Goal: Ask a question: Seek information or help from site administrators or community

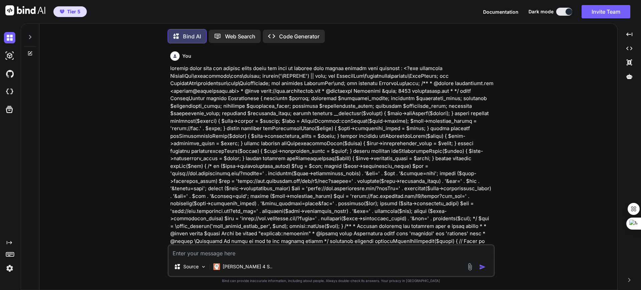
scroll to position [3, 0]
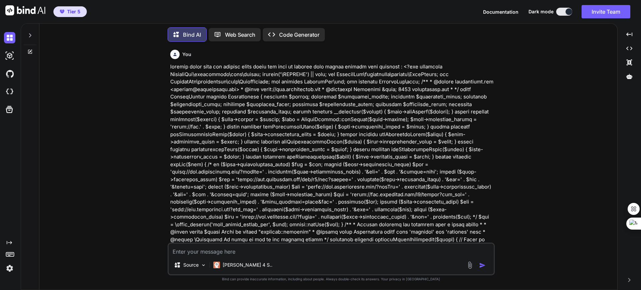
click at [30, 35] on icon at bounding box center [30, 35] width 2 height 4
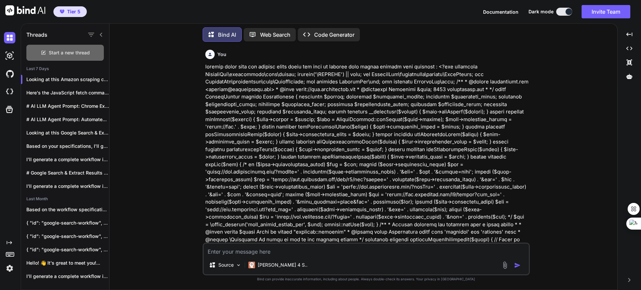
click at [53, 49] on span "Start a new thread" at bounding box center [69, 52] width 41 height 7
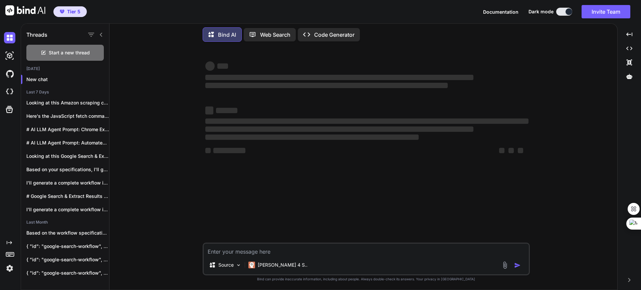
type textarea "x"
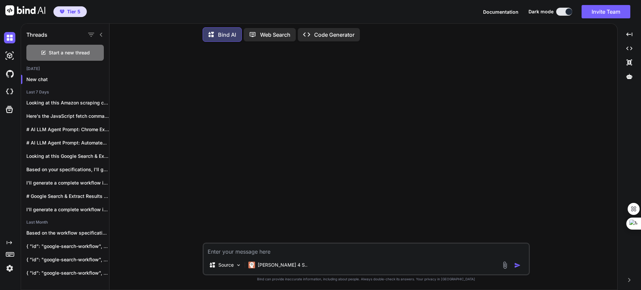
click at [236, 250] on textarea at bounding box center [366, 250] width 325 height 12
type textarea "w"
type textarea "x"
type textarea "wh"
type textarea "x"
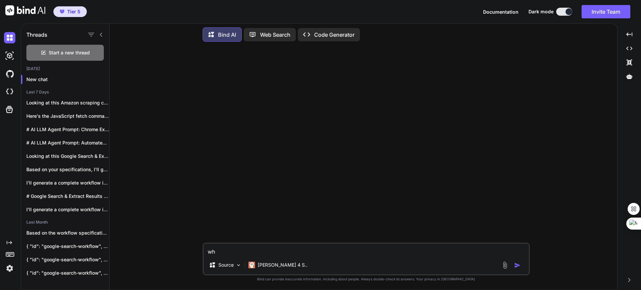
type textarea "wha"
type textarea "x"
type textarea "what"
type textarea "x"
type textarea "what"
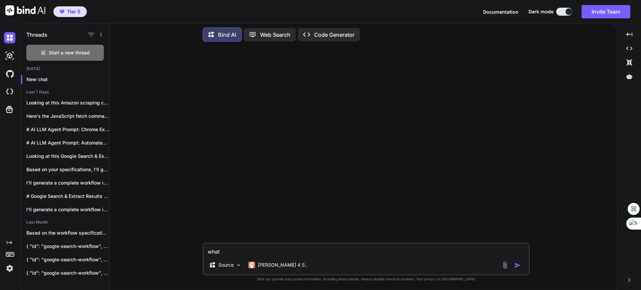
type textarea "x"
type textarea "what i"
type textarea "x"
type textarea "what is"
type textarea "x"
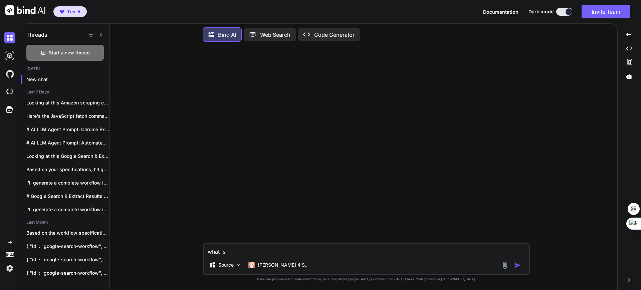
type textarea "what is"
type textarea "x"
type textarea "what is t"
type textarea "x"
type textarea "what is th"
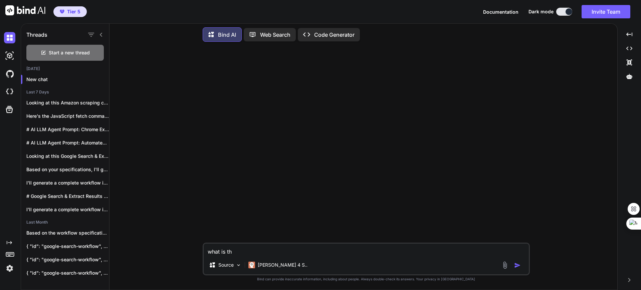
type textarea "x"
type textarea "what is the"
type textarea "x"
type textarea "what is the"
type textarea "x"
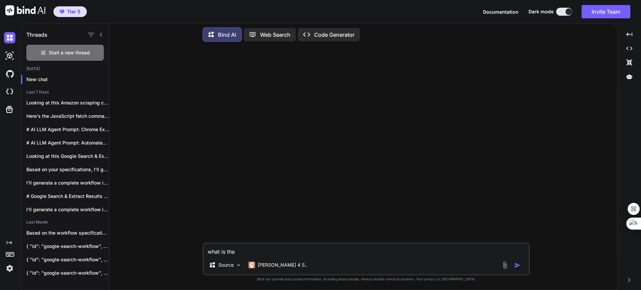
type textarea "what is the p"
type textarea "x"
type textarea "what is the pu"
type textarea "x"
type textarea "what is the pur"
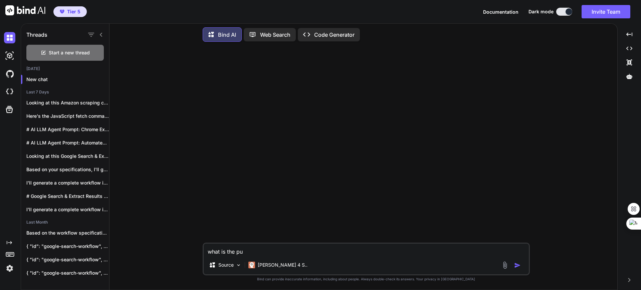
type textarea "x"
type textarea "what is the purp"
type textarea "x"
type textarea "what is the purpo"
type textarea "x"
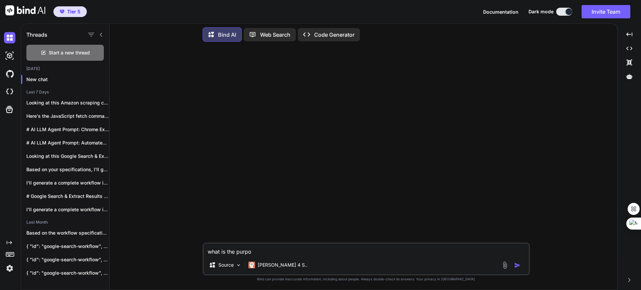
type textarea "what is the purpos"
type textarea "x"
type textarea "what is the purpos"
type textarea "x"
type textarea "what is the purpos"
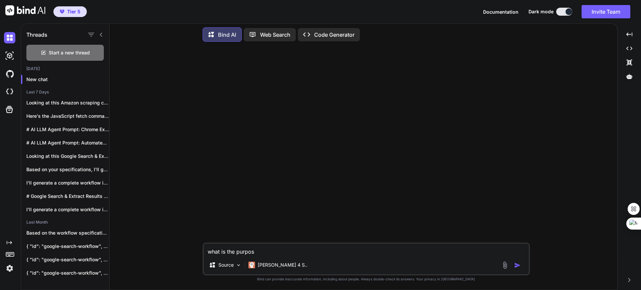
type textarea "x"
type textarea "what is the purpose"
type textarea "x"
type textarea "what is the purpose"
type textarea "x"
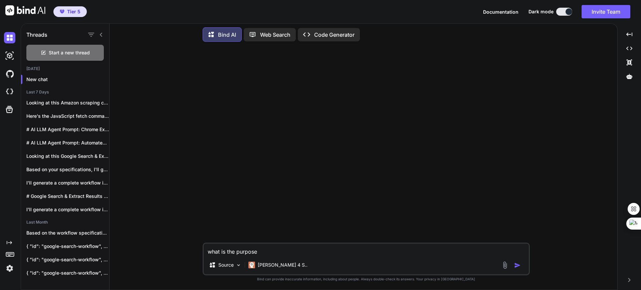
type textarea "what is the purpose o"
type textarea "x"
type textarea "what is the purpose of"
type textarea "x"
type textarea "what is the purpose of"
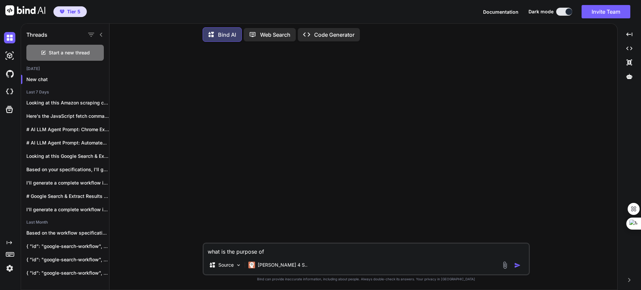
type textarea "x"
type textarea "what is the purpose of w"
type textarea "x"
type textarea "what is the purpose of wi"
type textarea "x"
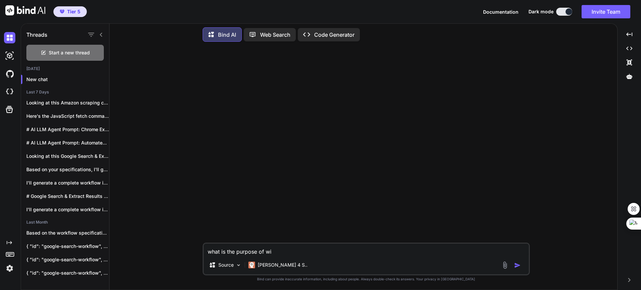
type textarea "what is the purpose of w"
type textarea "x"
type textarea "what is the purpose of wr"
type textarea "x"
type textarea "what is the purpose of wri"
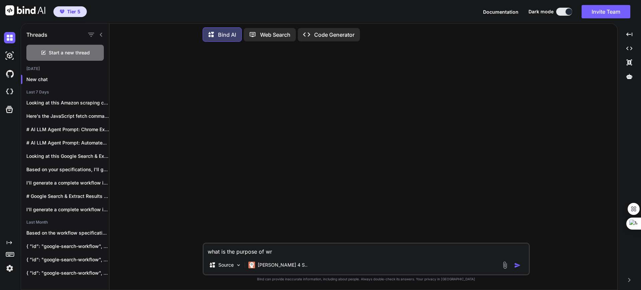
type textarea "x"
type textarea "what is the purpose of writ"
type textarea "x"
type textarea "what is the purpose of writi"
type textarea "x"
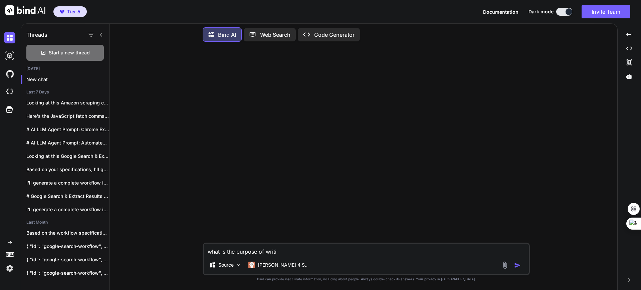
type textarea "what is the purpose of writin"
type textarea "x"
type textarea "what is the purpose of writing"
type textarea "x"
type textarea "what is the purpose of writing"
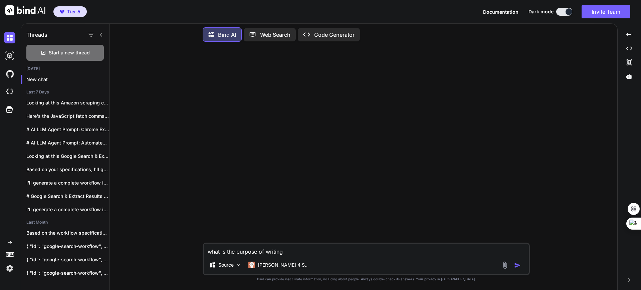
type textarea "x"
type textarea "what is the purpose of writing a"
type textarea "x"
type textarea "what is the purpose of writing ar"
type textarea "x"
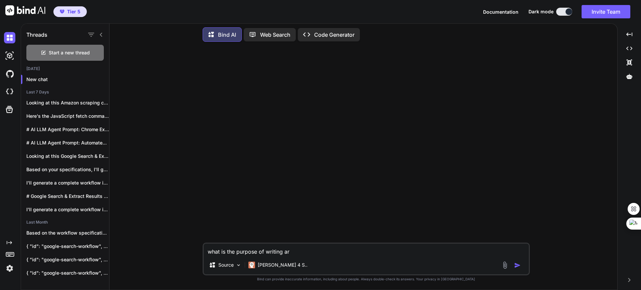
type textarea "what is the purpose of writing art"
type textarea "x"
type textarea "what is the purpose of writing arti"
type textarea "x"
type textarea "what is the purpose of writing artic"
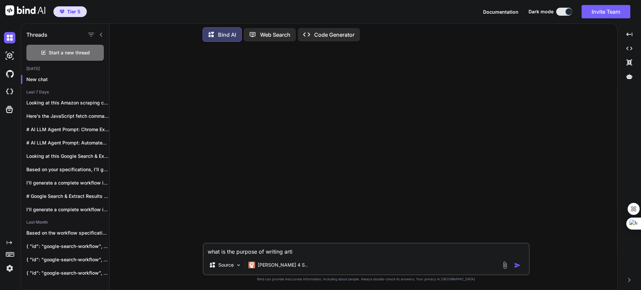
type textarea "x"
type textarea "what is the purpose of writing articl"
type textarea "x"
type textarea "what is the purpose of writing article"
type textarea "x"
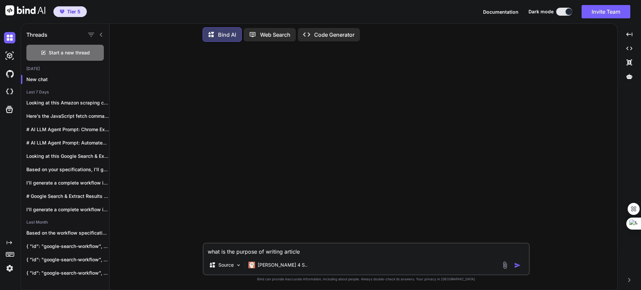
type textarea "what is the purpose of writing article"
type textarea "x"
type textarea "what is the purpose of writing article o"
type textarea "x"
type textarea "what is the purpose of writing article of"
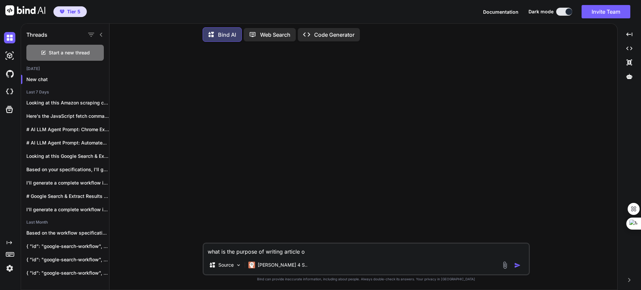
type textarea "x"
type textarea "what is the purpose of writing article of"
type textarea "x"
type textarea "what is the purpose of writing article of d"
type textarea "x"
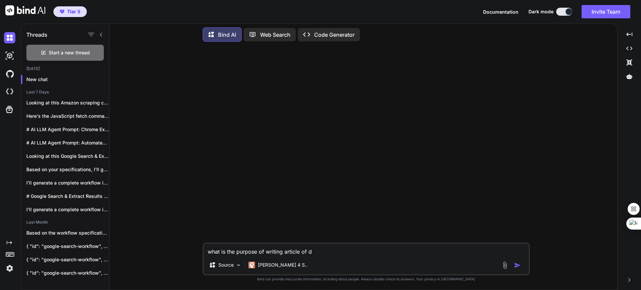
type textarea "what is the purpose of writing article of di"
type textarea "x"
type textarea "what is the purpose of writing article of dif"
type textarea "x"
type textarea "what is the purpose of writing article of diff"
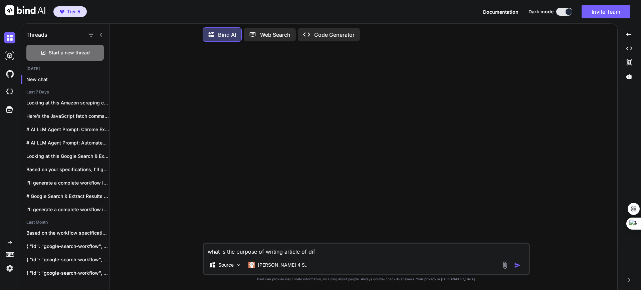
type textarea "x"
type textarea "what is the purpose of writing article of diffe"
type textarea "x"
type textarea "what is the purpose of writing article of differ"
type textarea "x"
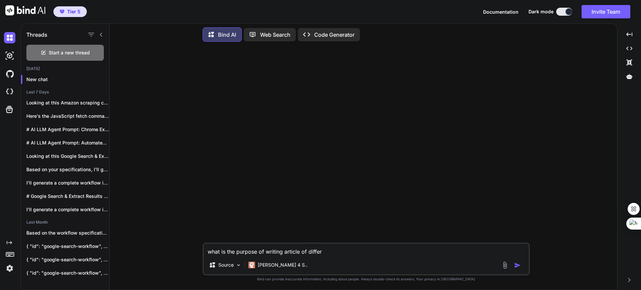
type textarea "what is the purpose of writing article of differe"
type textarea "x"
type textarea "what is the purpose of writing article of differen"
type textarea "x"
type textarea "what is the purpose of writing article of different"
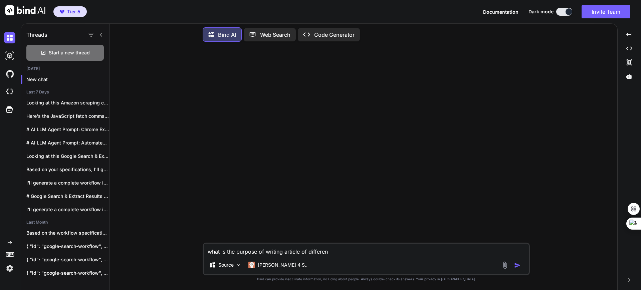
type textarea "x"
type textarea "what is the purpose of writing article of different"
type textarea "x"
type textarea "what is the purpose of writing article of different t"
type textarea "x"
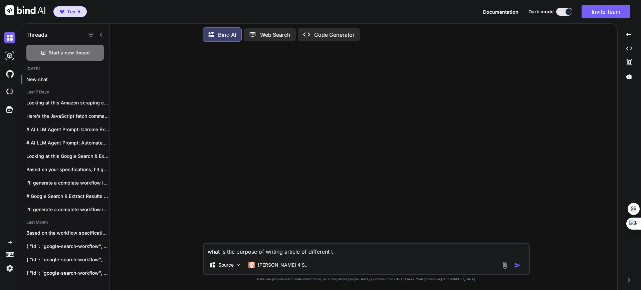
type textarea "what is the purpose of writing article of different ty"
type textarea "x"
type textarea "what is the purpose of writing article of different typ"
type textarea "x"
type textarea "what is the purpose of writing article of different type"
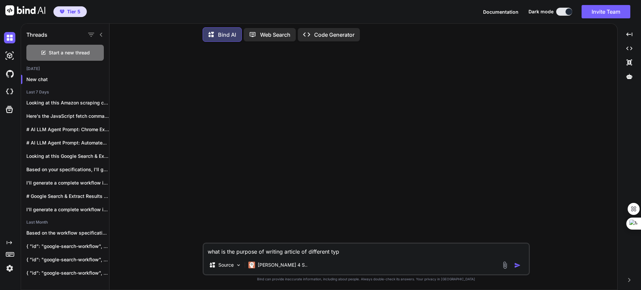
type textarea "x"
type textarea "what is the purpose of writing article of different types"
type textarea "x"
type textarea "what is the purpose of writing article of different types"
type textarea "x"
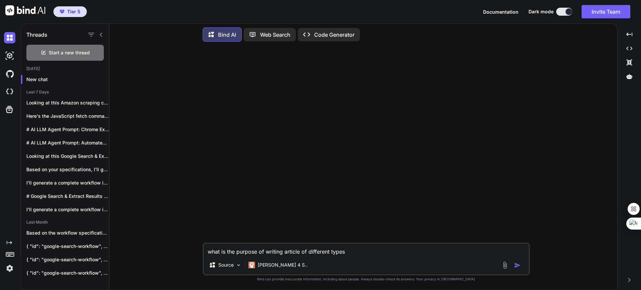
type textarea "what is the purpose of writing article of different types l"
type textarea "x"
type textarea "what is the purpose of writing article of different types li"
type textarea "x"
type textarea "what is the purpose of writing article of different types lik"
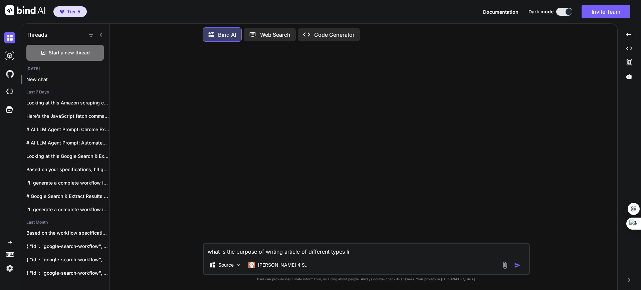
type textarea "x"
type textarea "what is the purpose of writing article of different types like"
type textarea "x"
type textarea "what is the purpose of writing article of different types like"
type textarea "x"
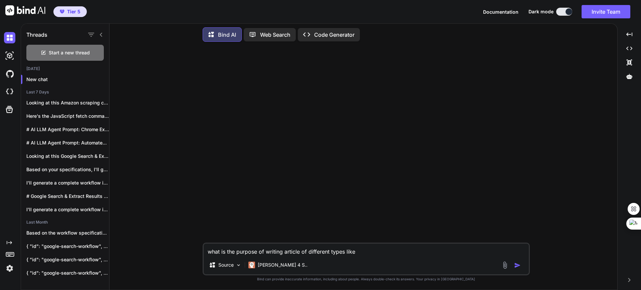
type textarea "what is the purpose of writing article of different types like l"
type textarea "x"
type textarea "what is the purpose of writing article of different types like li"
type textarea "x"
type textarea "what is the purpose of writing article of different types like lis"
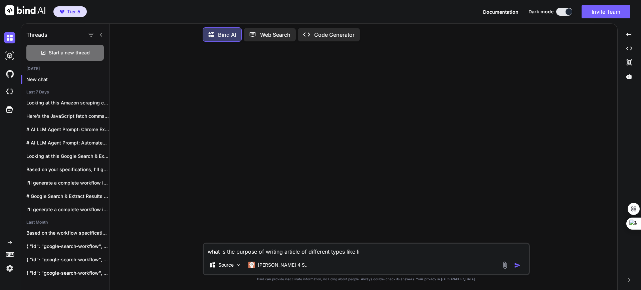
type textarea "x"
type textarea "what is the purpose of writing article of different types like list"
type textarea "x"
type textarea "what is the purpose of writing article of different types like listi"
type textarea "x"
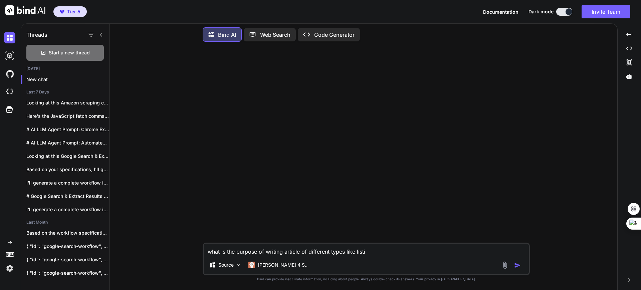
type textarea "what is the purpose of writing article of different types like listin"
type textarea "x"
type textarea "what is the purpose of writing article of different types like listing"
type textarea "x"
type textarea "what is the purpose of writing article of different types like listin"
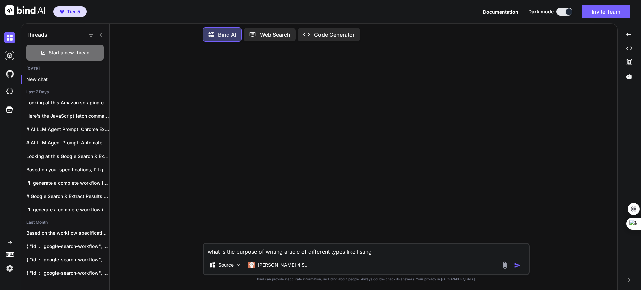
type textarea "x"
type textarea "what is the purpose of writing article of different types like listi"
type textarea "x"
type textarea "what is the purpose of writing article of different types like list"
type textarea "x"
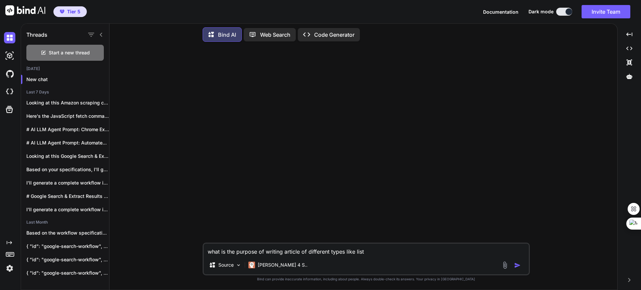
type textarea "what is the purpose of writing article of different types like listi"
type textarea "x"
type textarea "what is the purpose of writing article of different types like listic"
type textarea "x"
type textarea "what is the purpose of writing article of different types like listica"
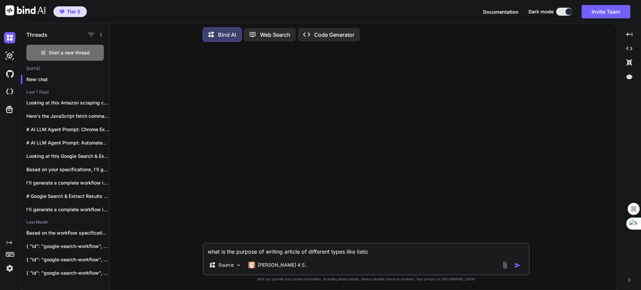
type textarea "x"
type textarea "what is the purpose of writing article of different types like listical"
type textarea "x"
type textarea "what is the purpose of writing article of different types like listical,"
type textarea "x"
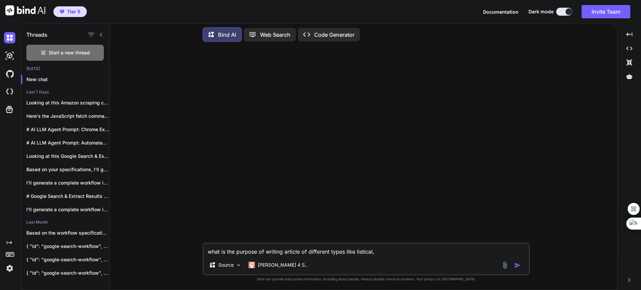
type textarea "what is the purpose of writing article of different types like listical,"
type textarea "x"
type textarea "what is the purpose of writing article of different types like listical,"
type textarea "x"
type textarea "what is the purpose of writing article of different types like listical"
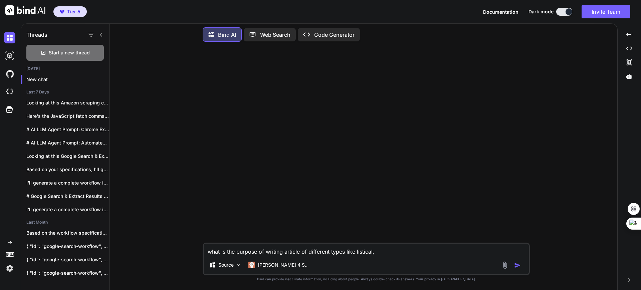
type textarea "x"
type textarea "what is the purpose of writing article of different types like listica"
type textarea "x"
type textarea "what is the purpose of writing article of different types like listic"
type textarea "x"
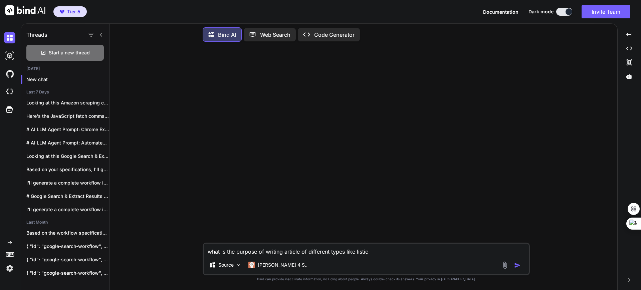
type textarea "what is the purpose of writing article of different types like listi"
type textarea "x"
type textarea "what is the purpose of writing article of different types like list"
type textarea "x"
type textarea "what is the purpose of writing article of different types like listi"
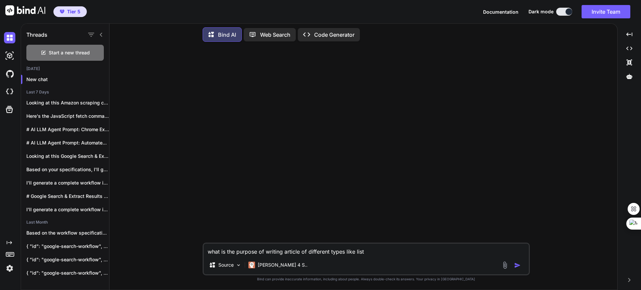
type textarea "x"
type textarea "what is the purpose of writing article of different types like listic"
type textarea "x"
type textarea "what is the purpose of writing article of different types like listica"
type textarea "x"
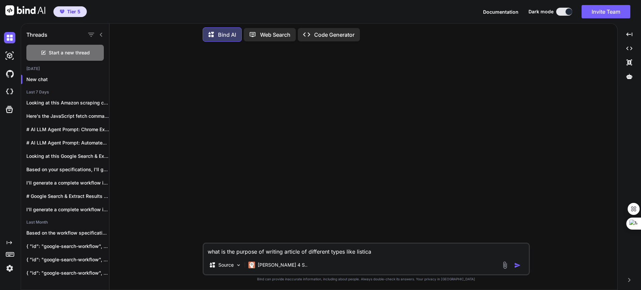
type textarea "what is the purpose of writing article of different types like listical"
type textarea "x"
type textarea "what is the purpose of writing article of different types like listical,"
type textarea "x"
type textarea "what is the purpose of writing article of different types like listical,"
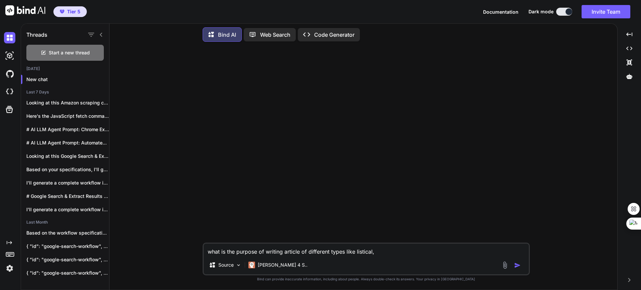
type textarea "x"
type textarea "what is the purpose of writing article of different types like listical, p"
type textarea "x"
type textarea "what is the purpose of writing article of different types like listical, pr"
type textarea "x"
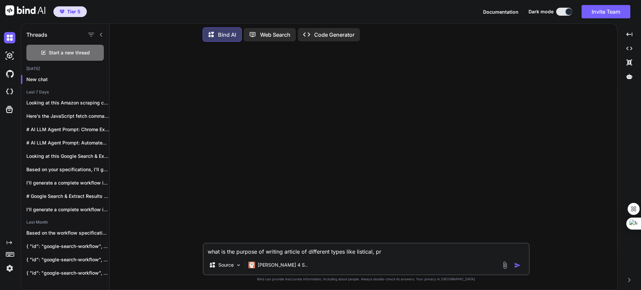
type textarea "what is the purpose of writing article of different types like listical, pro"
type textarea "x"
type textarea "what is the purpose of writing article of different types like listical, prod"
type textarea "x"
type textarea "what is the purpose of writing article of different types like listical, produ"
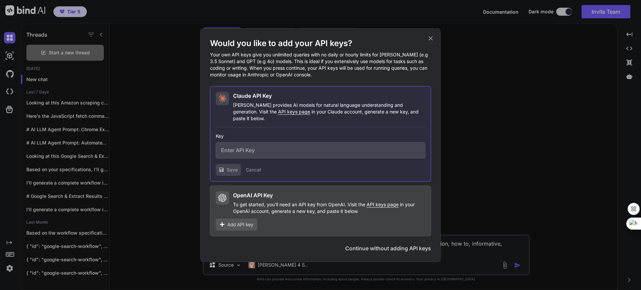
click at [427, 42] on icon at bounding box center [430, 38] width 7 height 7
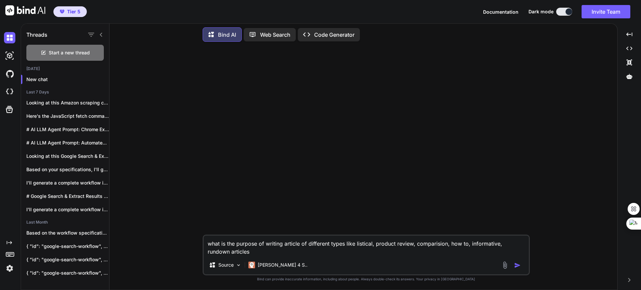
click at [329, 248] on textarea "what is the purpose of writing article of different types like listical, produc…" at bounding box center [366, 246] width 325 height 20
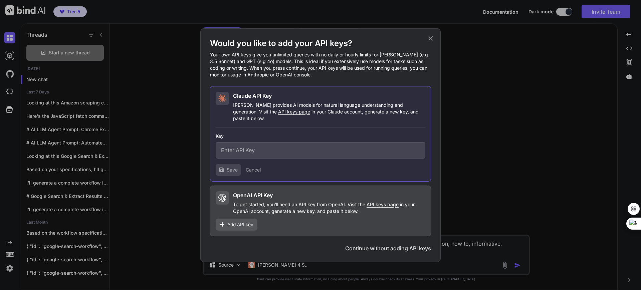
click at [379, 244] on button "Continue without adding API keys" at bounding box center [388, 248] width 86 height 8
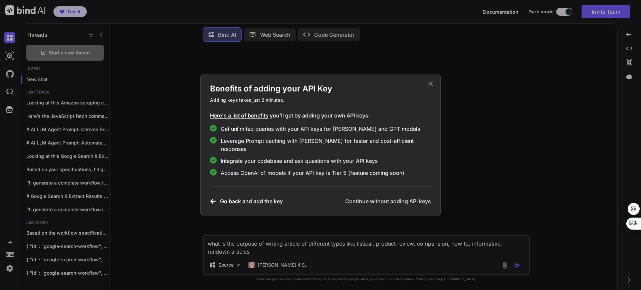
click at [370, 199] on h3 "Continue without adding API keys" at bounding box center [388, 201] width 86 height 8
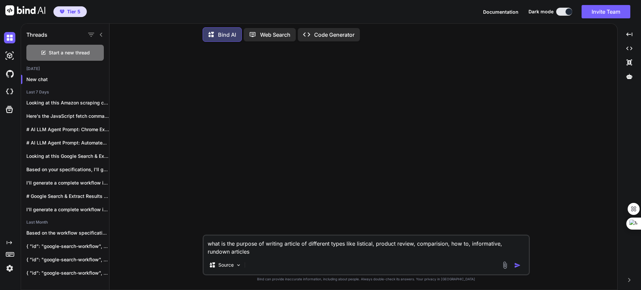
click at [280, 252] on textarea "what is the purpose of writing article of different types like listical, produc…" at bounding box center [366, 246] width 325 height 20
click at [232, 264] on p "Source" at bounding box center [225, 265] width 15 height 7
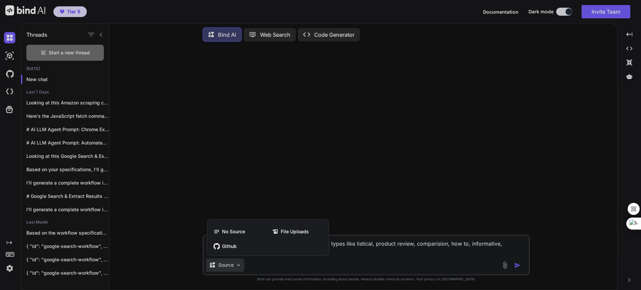
click at [232, 264] on div at bounding box center [320, 145] width 641 height 290
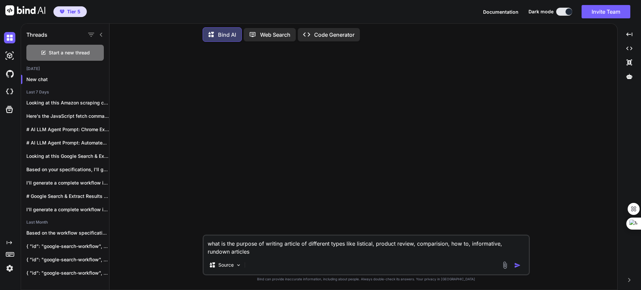
click at [246, 247] on textarea "what is the purpose of writing article of different types like listical, produc…" at bounding box center [366, 246] width 325 height 20
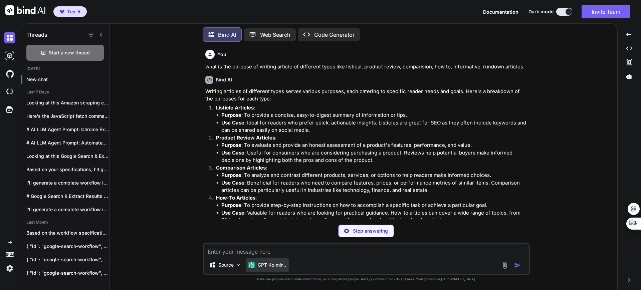
click at [262, 270] on div "GPT-4o min.." at bounding box center [267, 264] width 43 height 13
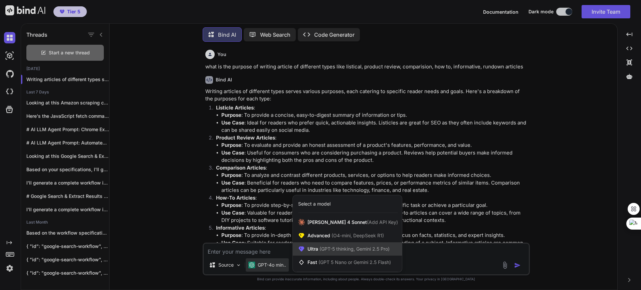
click at [310, 248] on span "Ultra (GPT-5 thinking, Gemini 2.5 Pro)" at bounding box center [348, 249] width 82 height 7
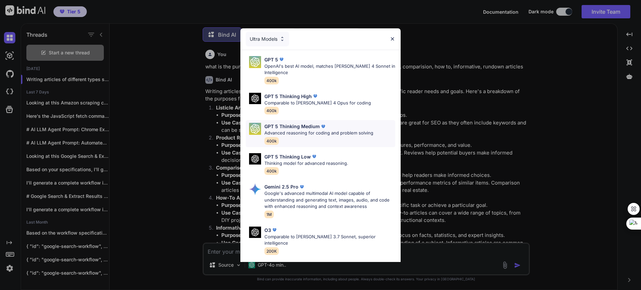
scroll to position [0, 0]
click at [282, 97] on p "GPT 5 Thinking High" at bounding box center [287, 95] width 47 height 7
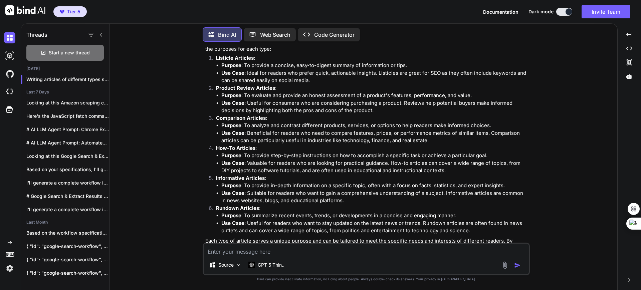
scroll to position [71, 0]
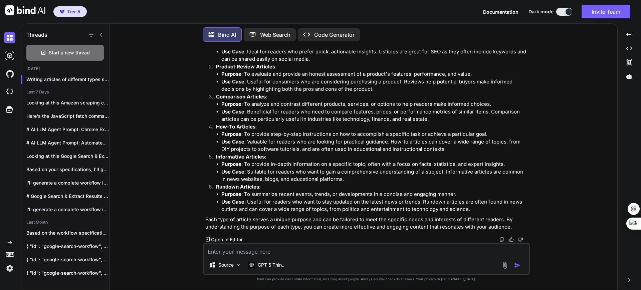
click at [275, 253] on textarea at bounding box center [366, 250] width 325 height 12
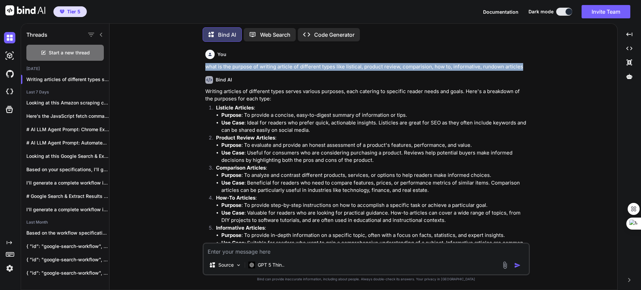
drag, startPoint x: 205, startPoint y: 67, endPoint x: 522, endPoint y: 64, distance: 317.1
click at [522, 64] on div "You what is the purpose of writing article of different types like listical, pr…" at bounding box center [367, 145] width 326 height 196
copy p "what is the purpose of writing article of different types like listical, produc…"
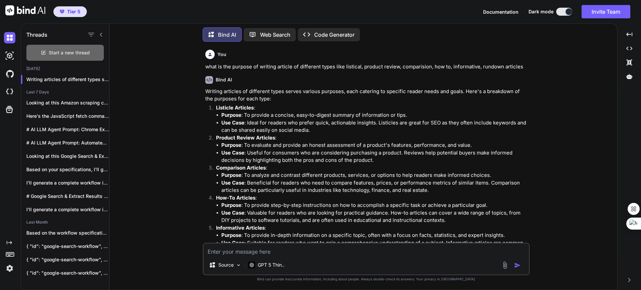
click at [76, 47] on div "Start a new thread" at bounding box center [64, 53] width 77 height 16
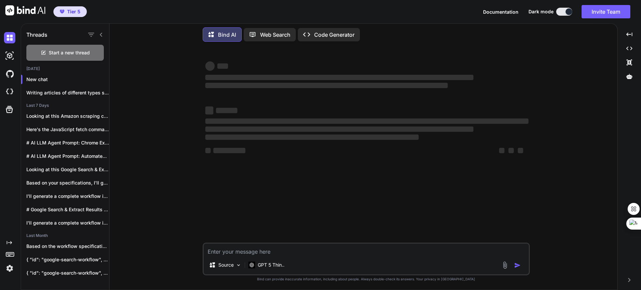
click at [271, 254] on textarea at bounding box center [366, 250] width 325 height 12
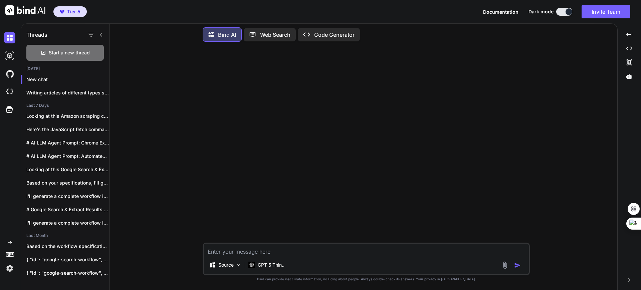
paste textarea "what is the purpose of writing article of different types like listical, produc…"
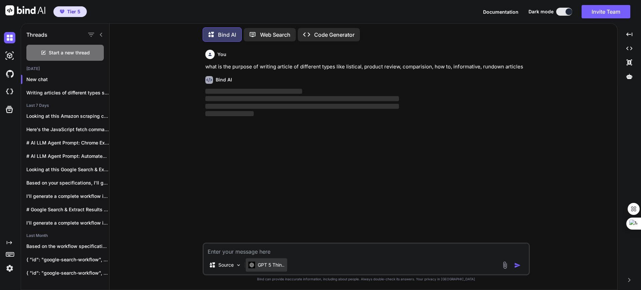
click at [271, 268] on p "GPT 5 Thin.." at bounding box center [271, 265] width 27 height 7
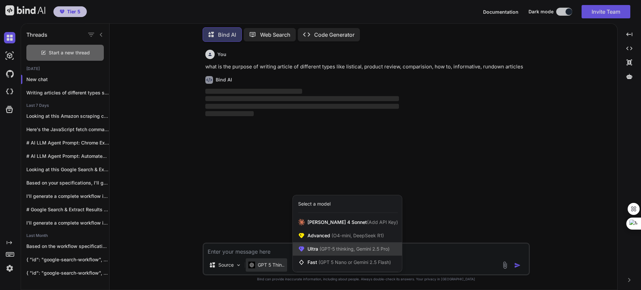
click at [331, 251] on span "(GPT-5 thinking, Gemini 2.5 Pro)" at bounding box center [353, 249] width 71 height 6
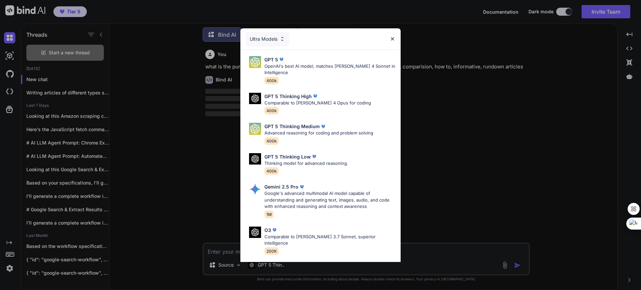
click at [394, 38] on img at bounding box center [393, 39] width 6 height 6
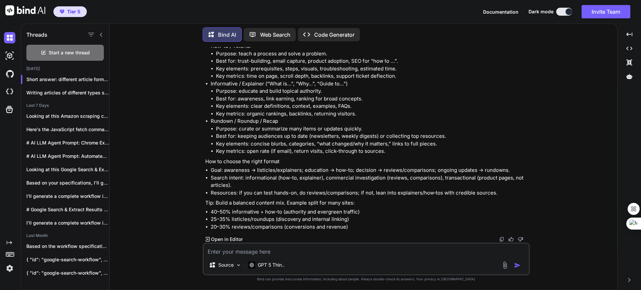
scroll to position [177, 0]
click at [231, 251] on textarea at bounding box center [366, 250] width 325 height 12
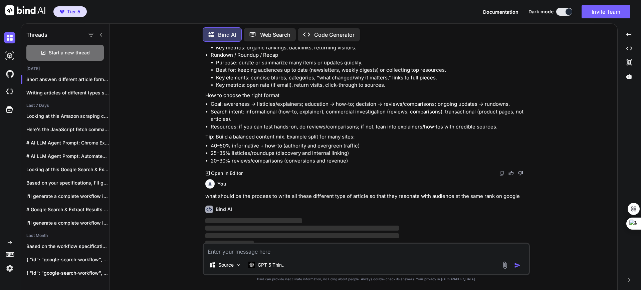
scroll to position [247, 0]
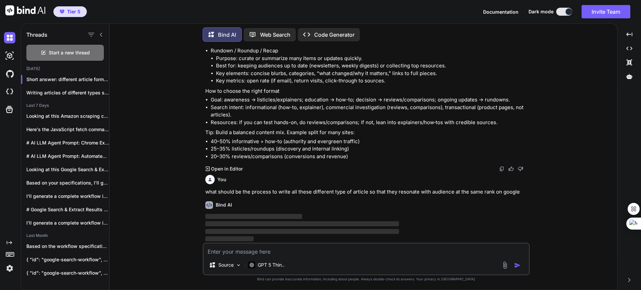
click at [315, 141] on li "40–50% informative + how-to (authority and evergreen traffic)" at bounding box center [370, 142] width 318 height 8
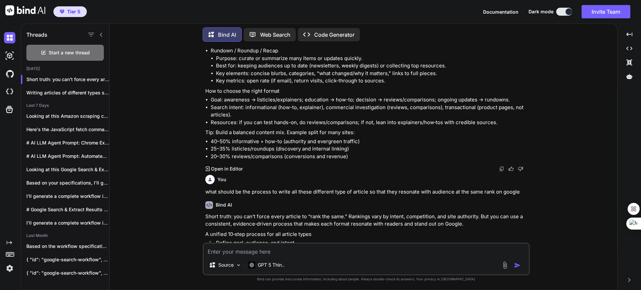
click at [327, 133] on p "Tip: Build a balanced content mix. Example split for many sites:" at bounding box center [366, 133] width 323 height 8
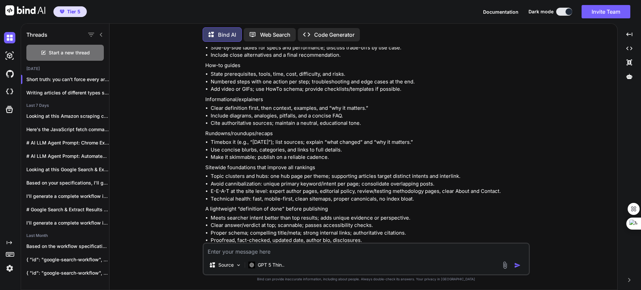
scroll to position [932, 0]
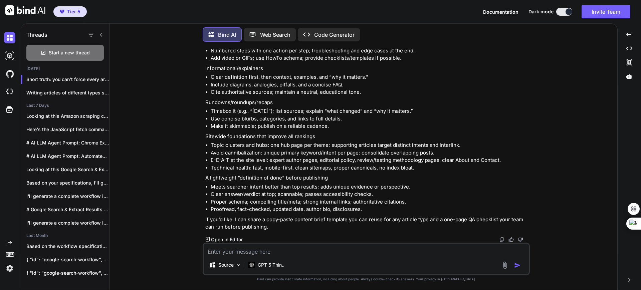
click at [236, 252] on textarea at bounding box center [366, 250] width 325 height 12
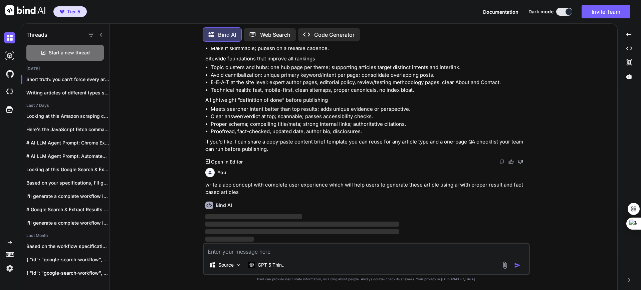
scroll to position [1010, 0]
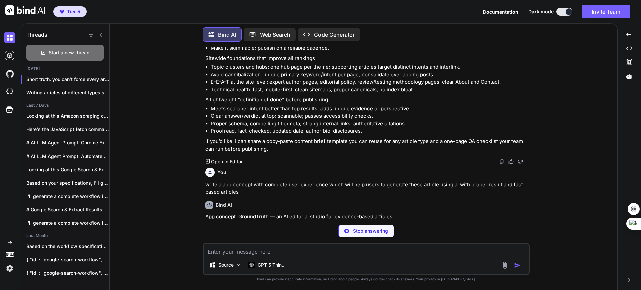
click at [299, 192] on p "write a app concept with complete user experience which will help users to gene…" at bounding box center [366, 188] width 323 height 15
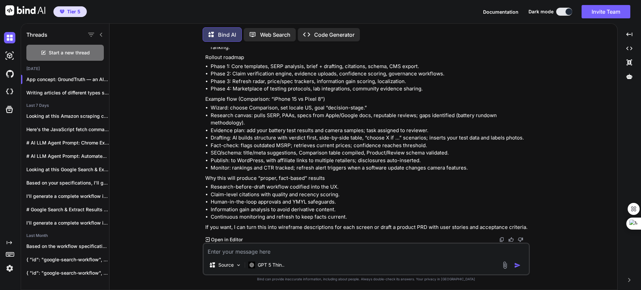
scroll to position [2420, 0]
click at [502, 239] on img at bounding box center [501, 239] width 5 height 5
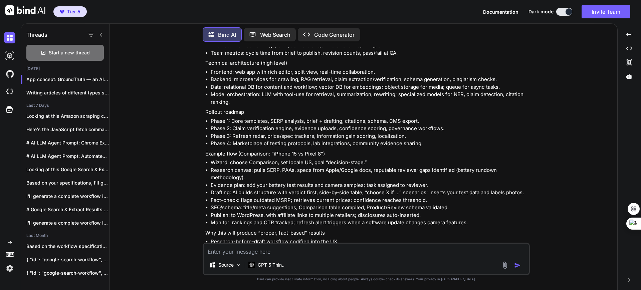
scroll to position [2420, 0]
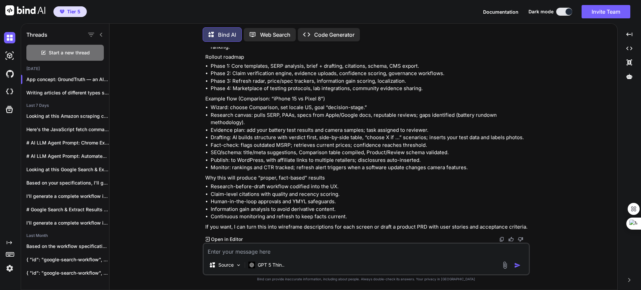
click at [500, 242] on img at bounding box center [501, 239] width 5 height 5
click at [241, 128] on li "Evidence plan: add your battery test results and camera samples; task assigned …" at bounding box center [370, 131] width 318 height 8
click at [501, 238] on img at bounding box center [501, 239] width 5 height 5
click at [223, 252] on textarea at bounding box center [366, 250] width 325 height 12
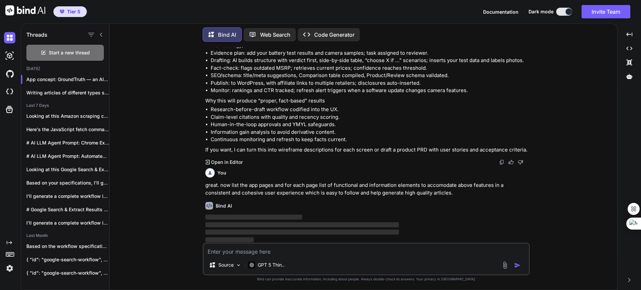
scroll to position [2498, 0]
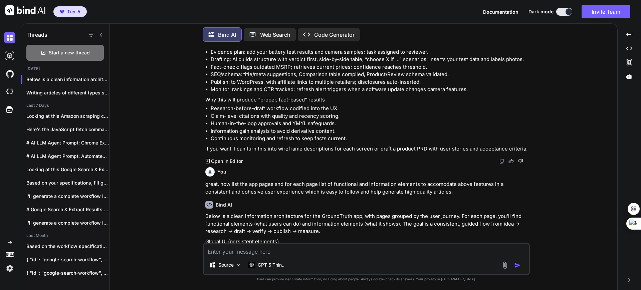
click at [355, 170] on div "You" at bounding box center [366, 171] width 323 height 9
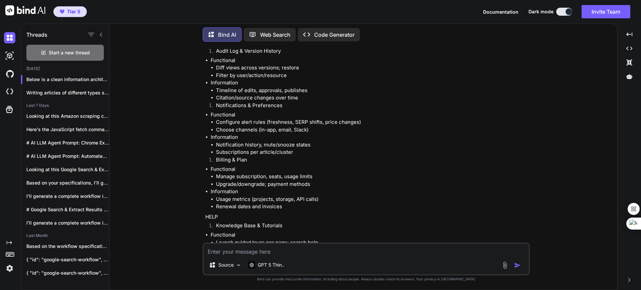
scroll to position [4870, 0]
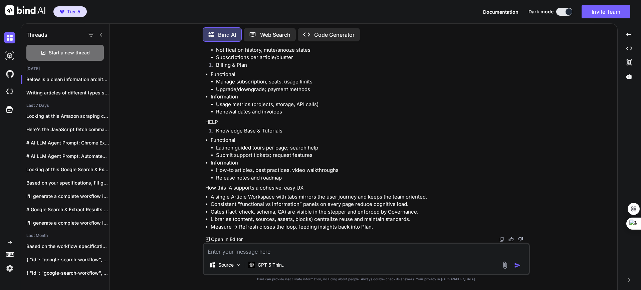
click at [502, 240] on img at bounding box center [501, 239] width 5 height 5
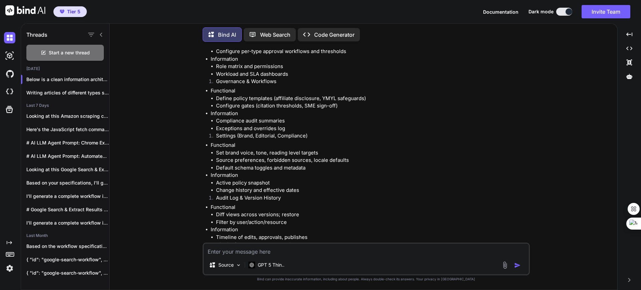
scroll to position [4548, 0]
